Goal: Download file/media

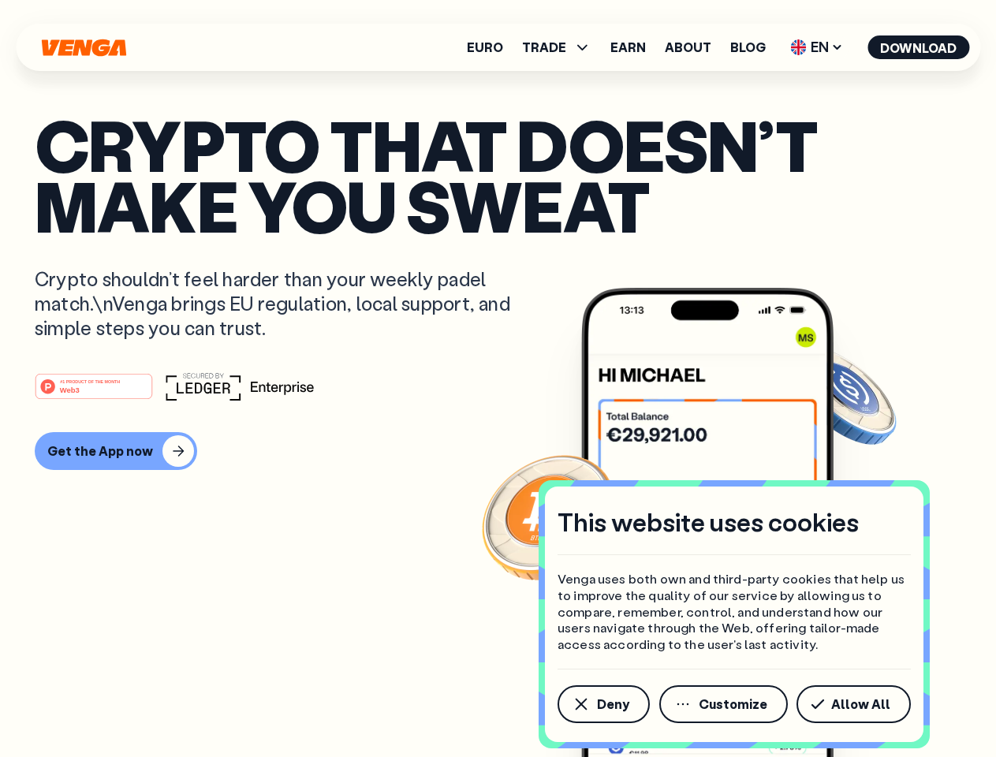
click at [498, 379] on div "#1 PRODUCT OF THE MONTH Web3" at bounding box center [498, 386] width 927 height 28
click at [603, 704] on span "Deny" at bounding box center [613, 704] width 32 height 13
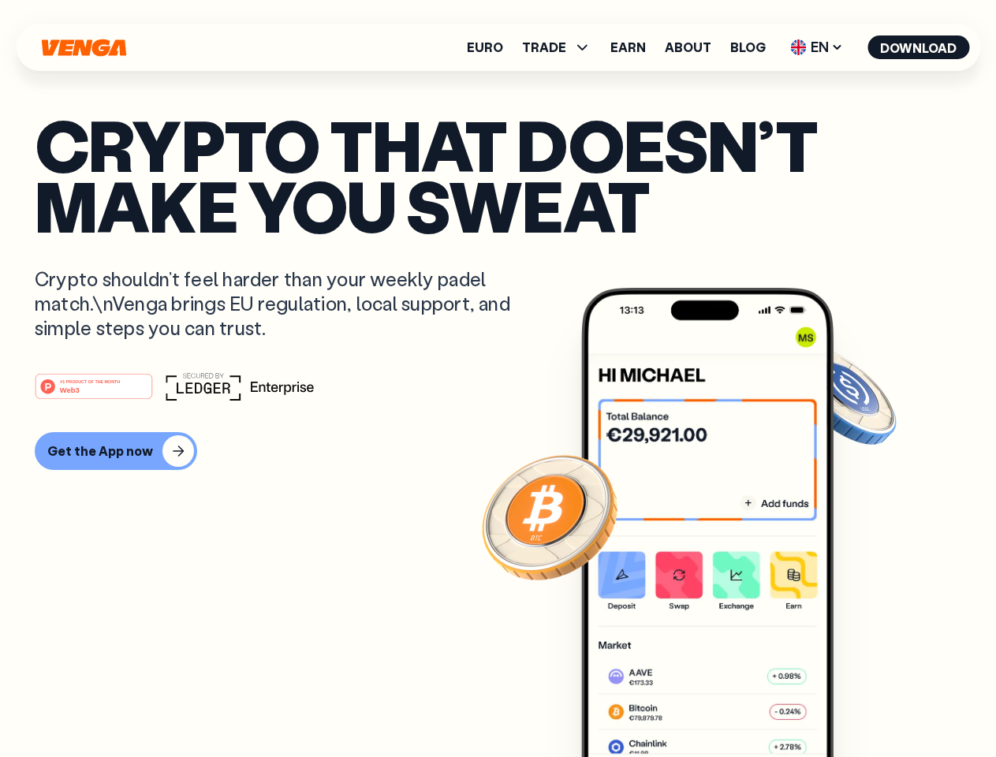
click at [725, 704] on img at bounding box center [707, 552] width 252 height 528
click at [856, 704] on article "Crypto that doesn’t make you sweat Crypto shouldn’t feel harder than your weekl…" at bounding box center [498, 409] width 927 height 591
click at [562, 47] on span "TRADE" at bounding box center [544, 47] width 44 height 13
click at [817, 47] on span "EN" at bounding box center [817, 47] width 64 height 25
click at [919, 47] on button "Download" at bounding box center [918, 47] width 102 height 24
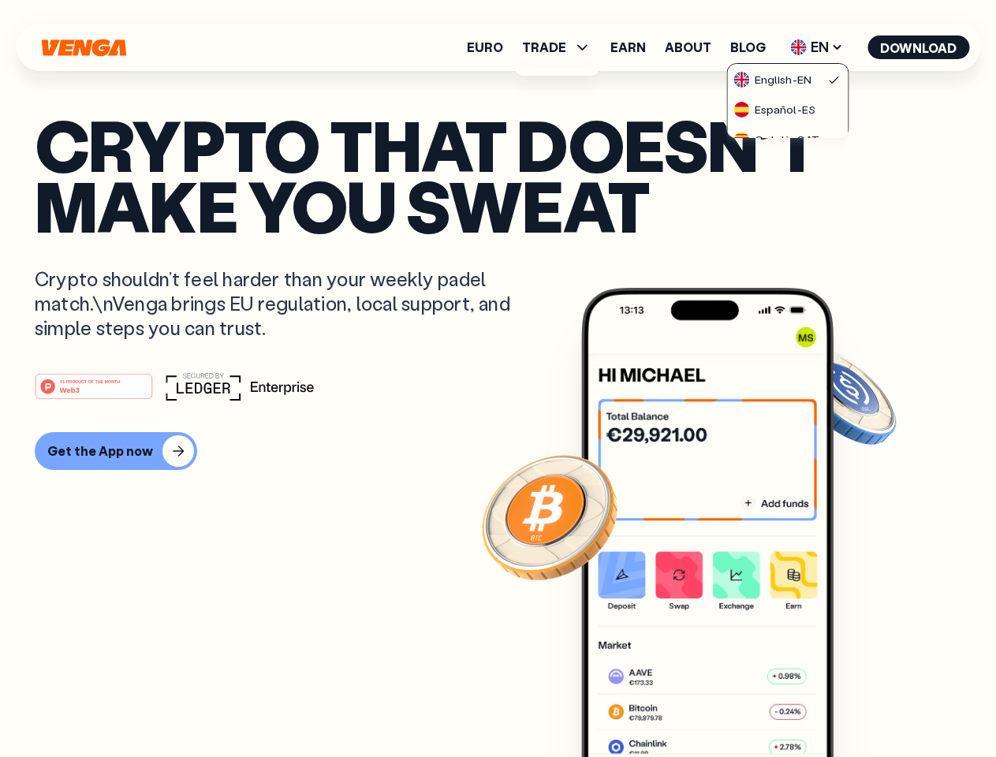
click at [498, 421] on div "#1 PRODUCT OF THE MONTH Web3 Get the App now" at bounding box center [498, 421] width 927 height 98
click at [114, 451] on div "Get the App now" at bounding box center [100, 451] width 106 height 16
click at [96, 451] on div "Get the App now" at bounding box center [100, 451] width 106 height 16
